Goal: Check status: Check status

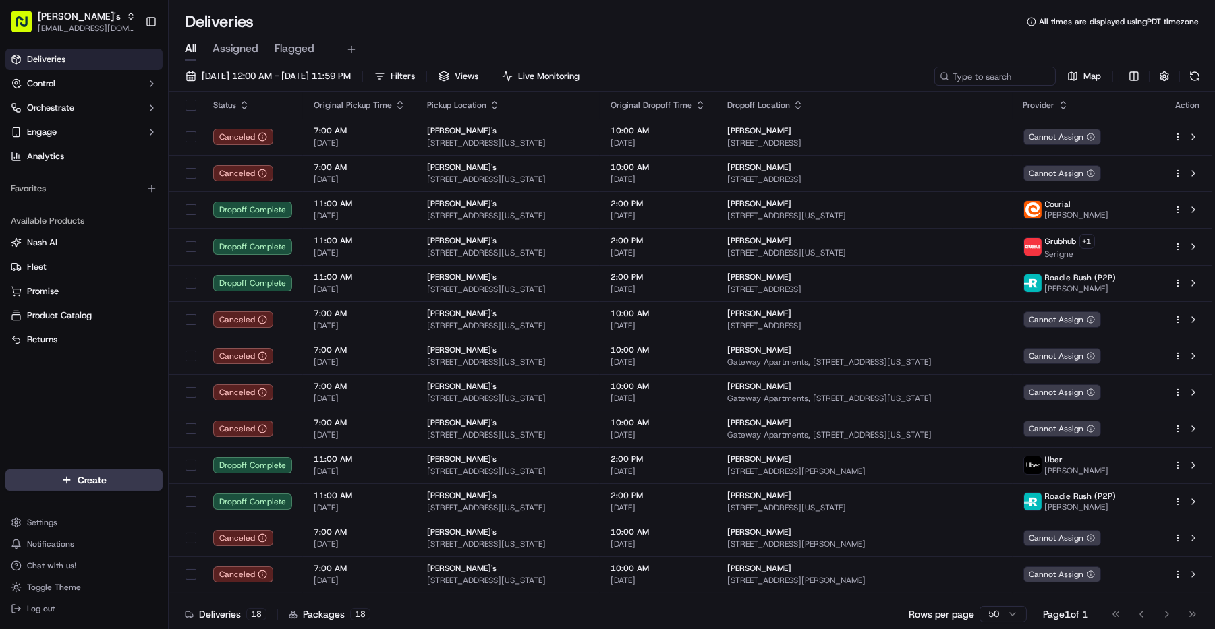
click at [76, 30] on span "[EMAIL_ADDRESS][DOMAIN_NAME]" at bounding box center [87, 28] width 98 height 11
type input "ezca"
click at [200, 75] on span "ezCater" at bounding box center [188, 70] width 31 height 12
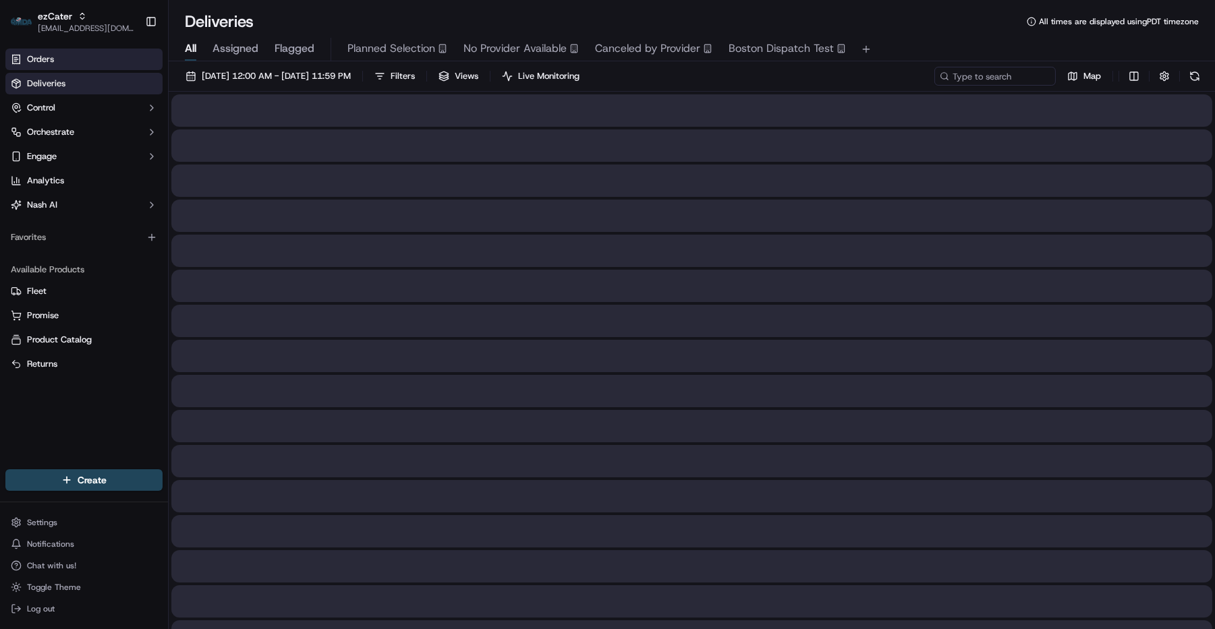
click at [95, 59] on link "Orders" at bounding box center [83, 60] width 157 height 22
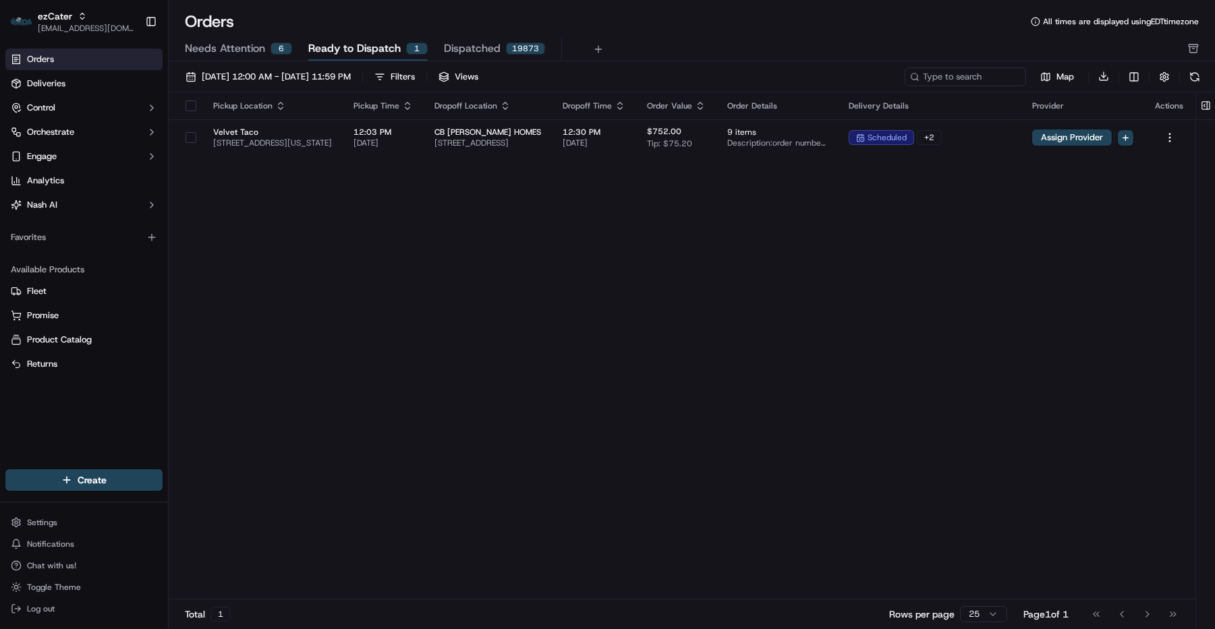
click at [236, 47] on span "Needs Attention" at bounding box center [225, 48] width 80 height 16
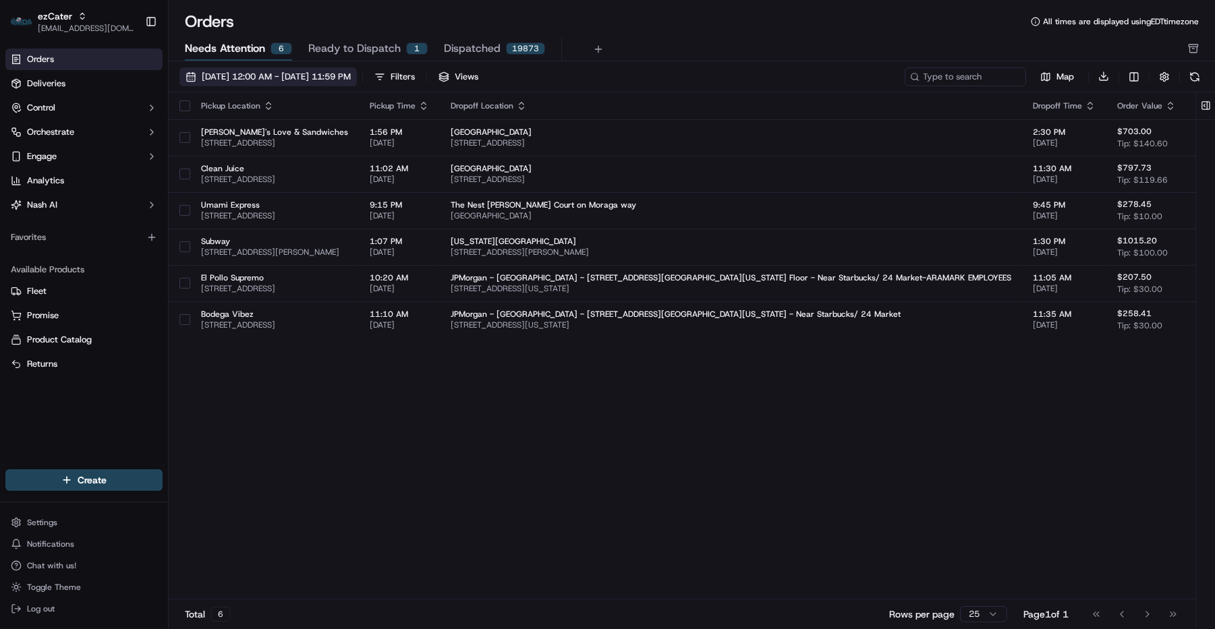
click at [248, 80] on span "[DATE] 12:00 AM - [DATE] 11:59 PM" at bounding box center [276, 77] width 149 height 12
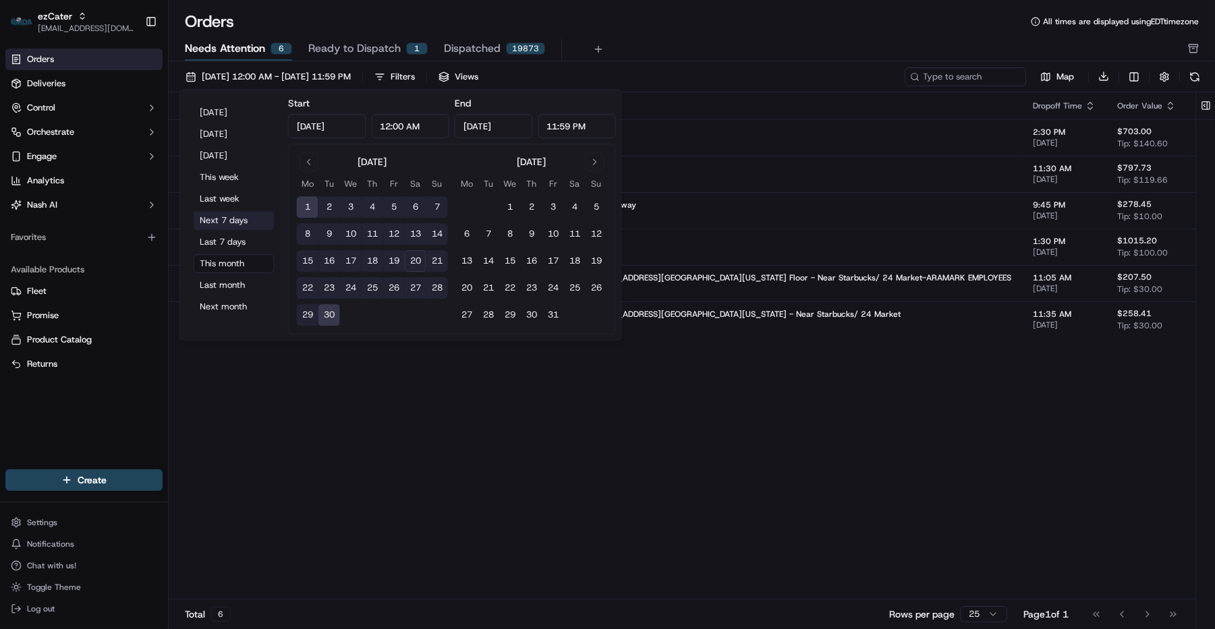
click at [205, 217] on button "Next 7 days" at bounding box center [234, 220] width 81 height 19
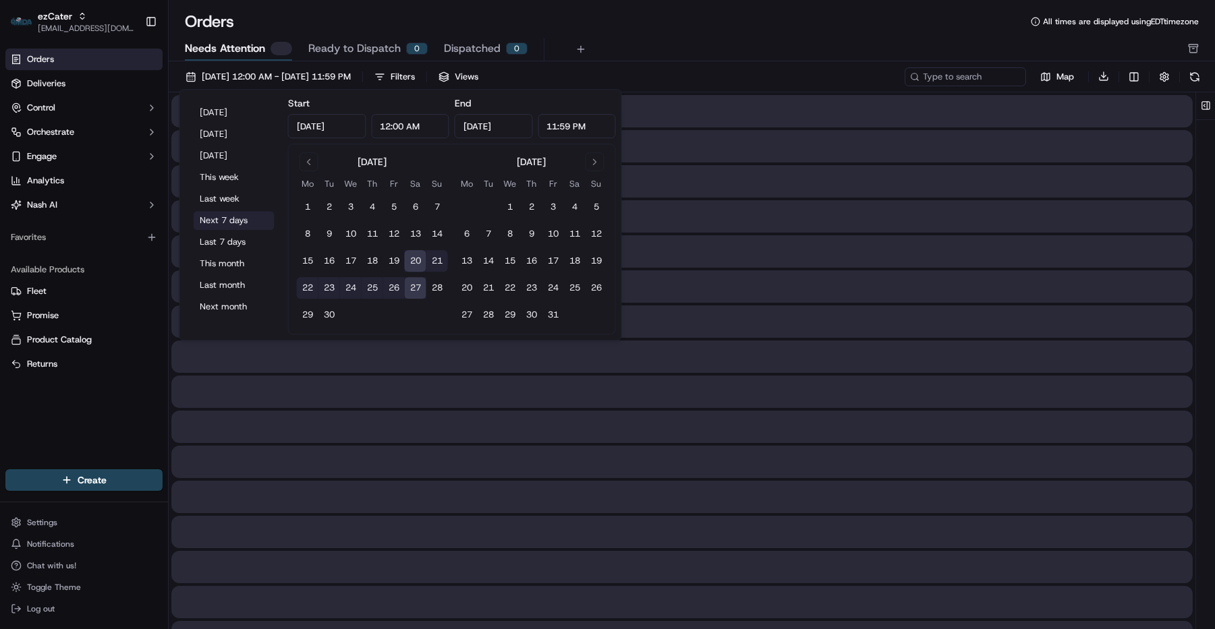
type input "[DATE]"
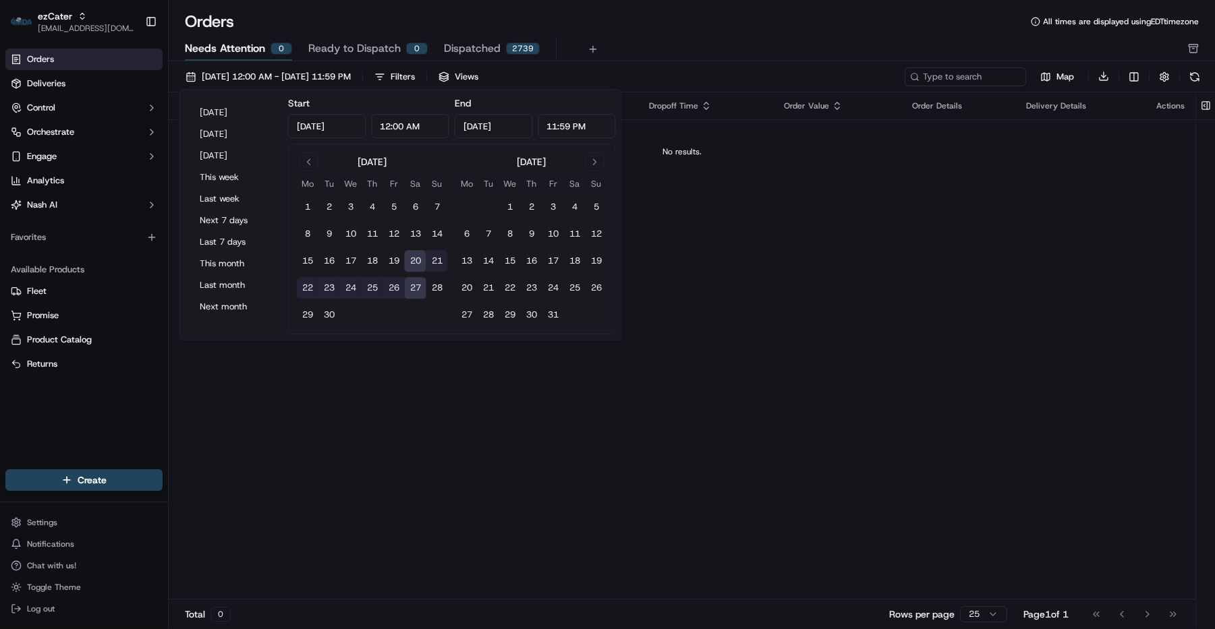
click at [743, 31] on div "Orders All times are displayed using EDT timezone" at bounding box center [692, 22] width 1046 height 22
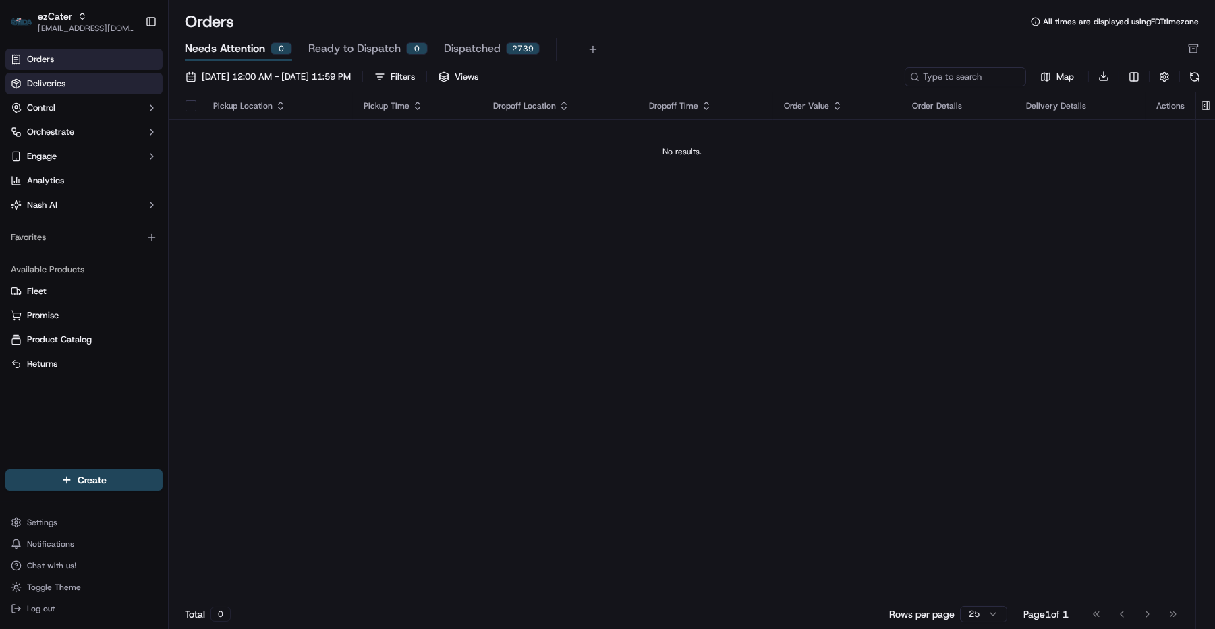
click at [72, 88] on link "Deliveries" at bounding box center [83, 84] width 157 height 22
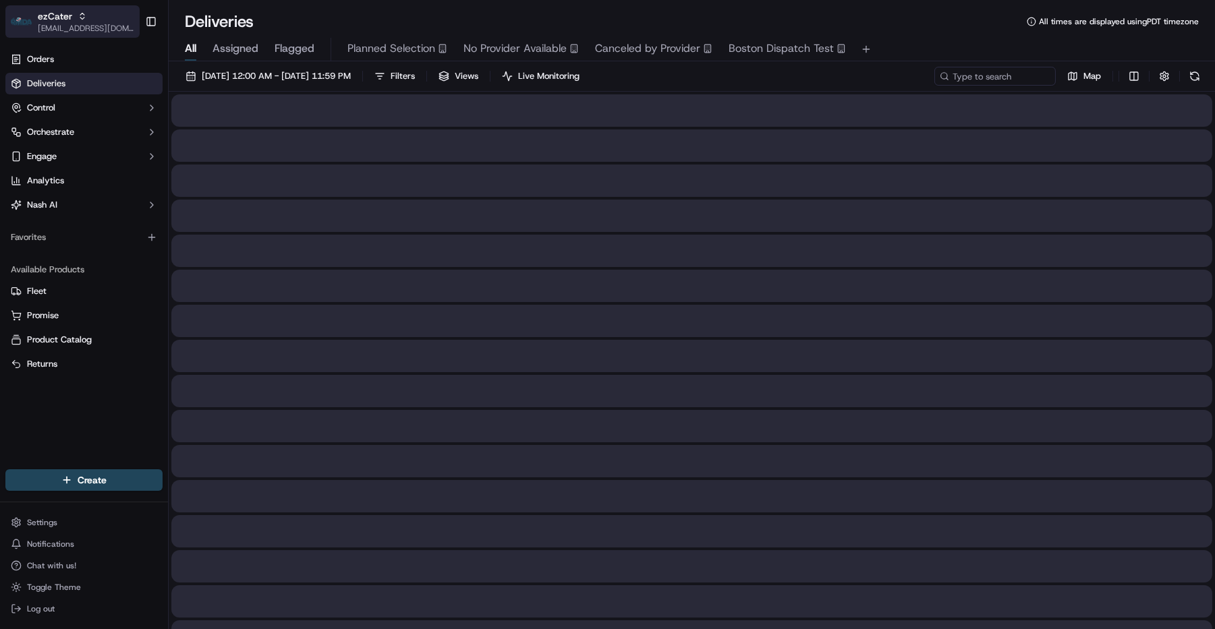
click at [50, 9] on span "ezCater" at bounding box center [55, 15] width 34 height 13
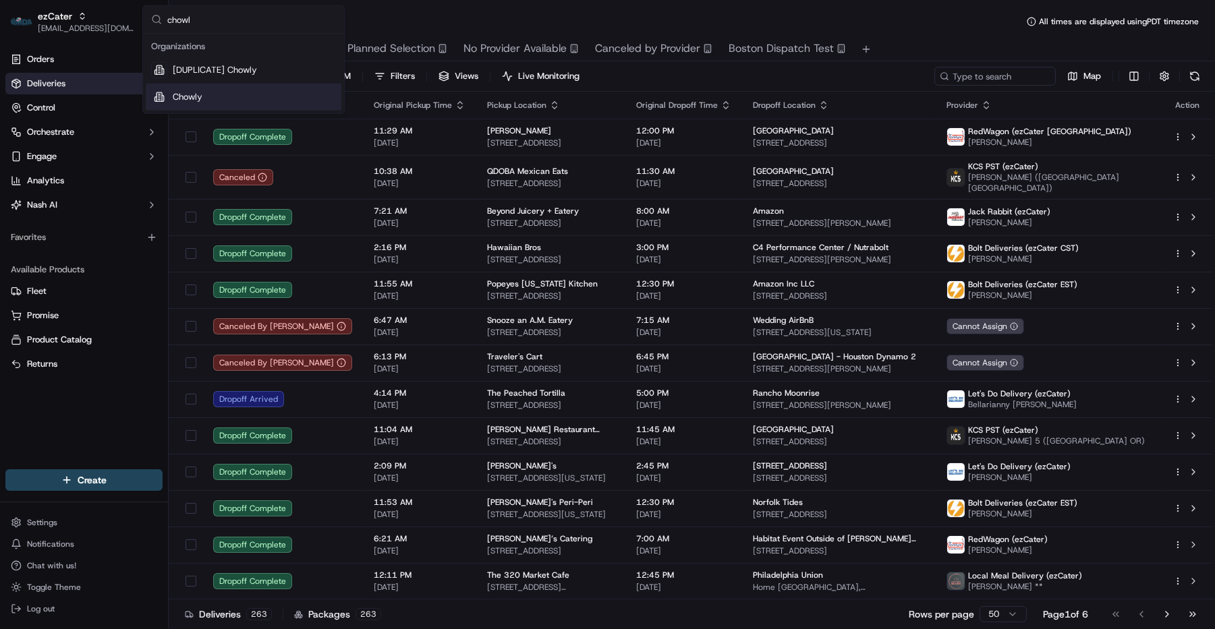
type input "chowl"
click at [216, 98] on div "Chowly" at bounding box center [244, 97] width 196 height 27
